Goal: Find contact information: Find contact information

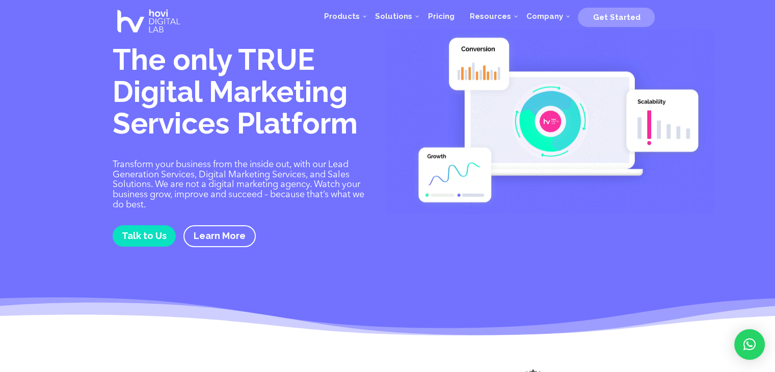
click at [751, 350] on link "×" at bounding box center [749, 344] width 31 height 31
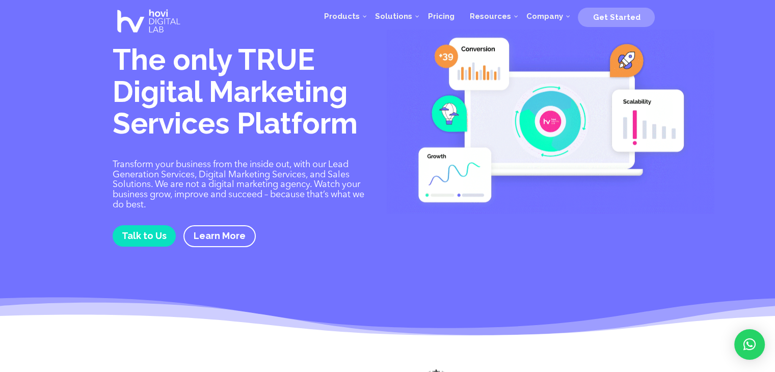
drag, startPoint x: 751, startPoint y: 350, endPoint x: 596, endPoint y: 41, distance: 346.2
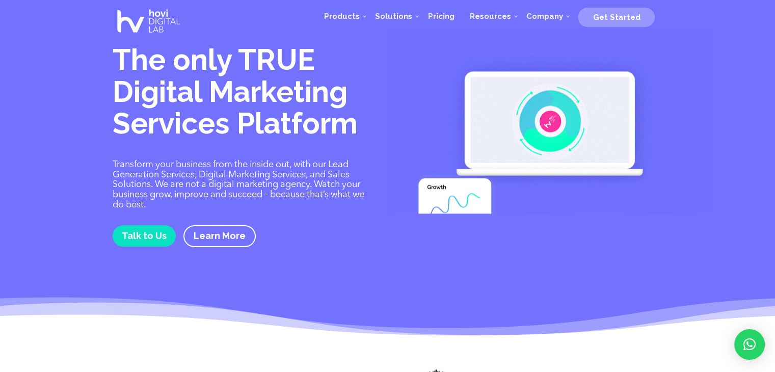
click at [543, 73] on img at bounding box center [551, 122] width 328 height 184
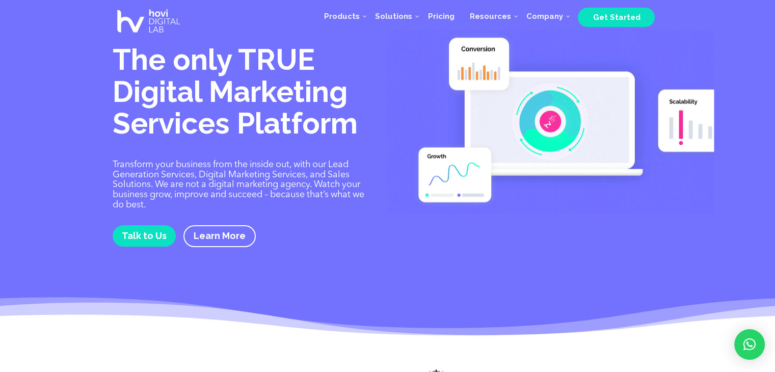
click at [654, 17] on span "Get Started" at bounding box center [616, 17] width 77 height 19
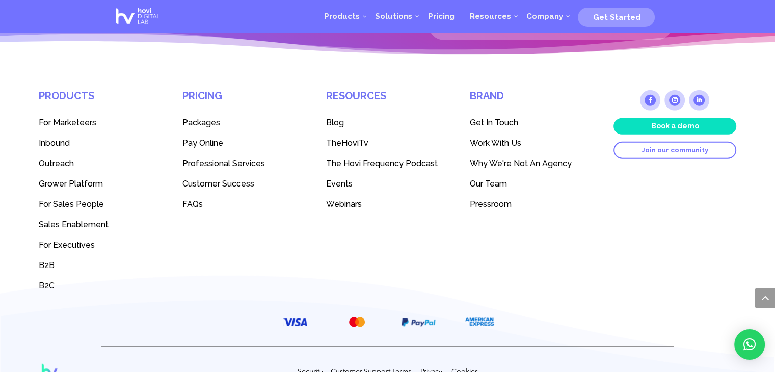
scroll to position [2827, 0]
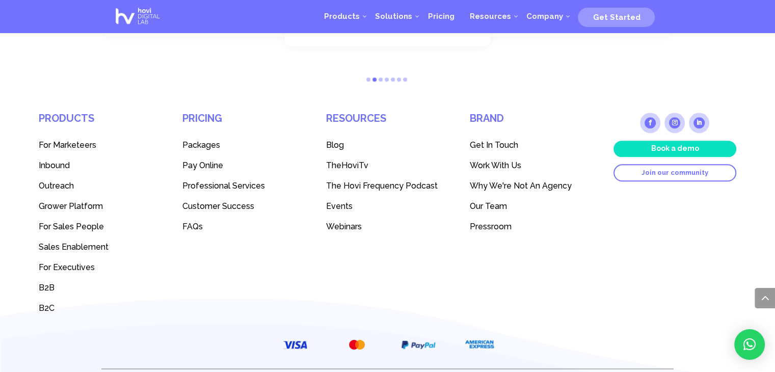
scroll to position [1089, 0]
click at [507, 141] on span "Get In Touch" at bounding box center [494, 146] width 48 height 10
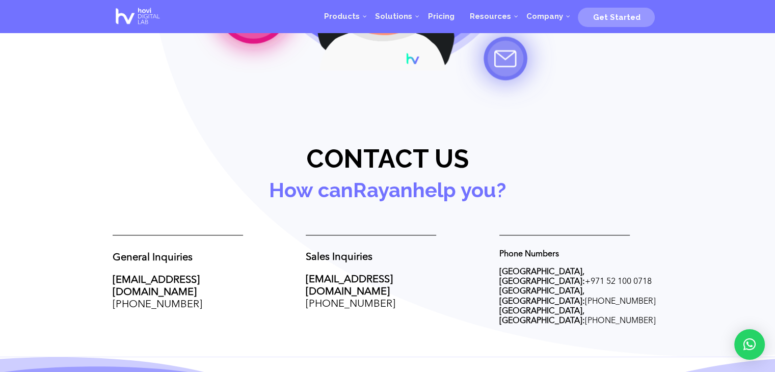
scroll to position [290, 0]
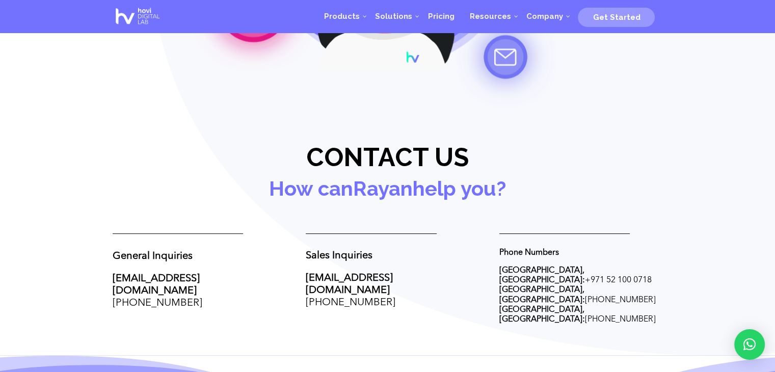
drag, startPoint x: 205, startPoint y: 293, endPoint x: 111, endPoint y: 297, distance: 93.8
click at [111, 297] on div "Hello! Hello! | Hovify Your Company. Contact Us [DATE]!" at bounding box center [387, 32] width 775 height 645
copy span "[PHONE_NUMBER]"
click at [214, 316] on div "Hello! Hello! | Hovify Your Company. Contact Us [DATE]!" at bounding box center [387, 32] width 775 height 645
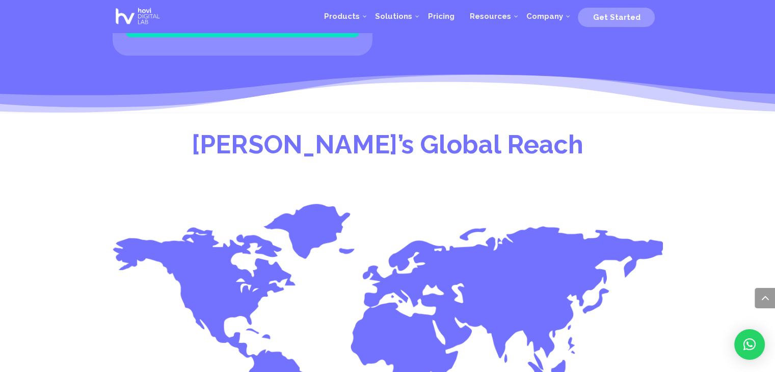
scroll to position [962, 0]
